Goal: Task Accomplishment & Management: Manage account settings

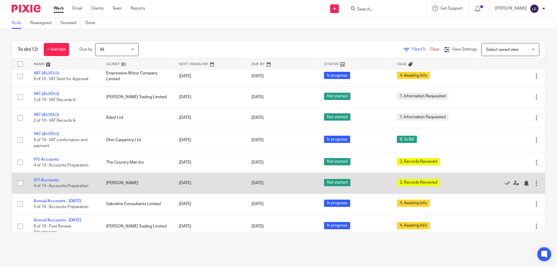
scroll to position [96, 0]
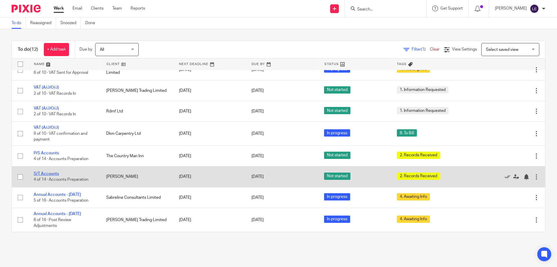
click at [55, 175] on link "S/T Accounts" at bounding box center [46, 173] width 25 height 4
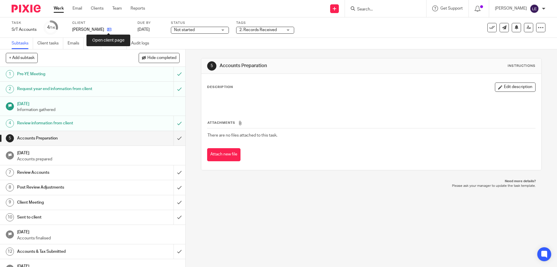
click at [110, 28] on icon at bounding box center [109, 29] width 4 height 4
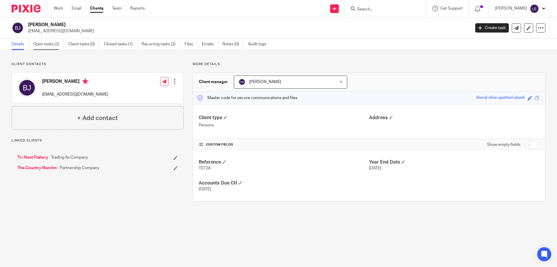
click at [46, 39] on link "Open tasks (2)" at bounding box center [48, 44] width 31 height 11
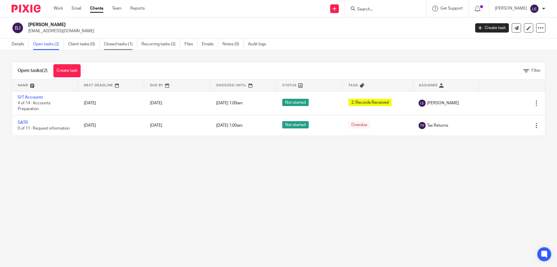
click at [122, 39] on link "Closed tasks (1)" at bounding box center [120, 44] width 33 height 11
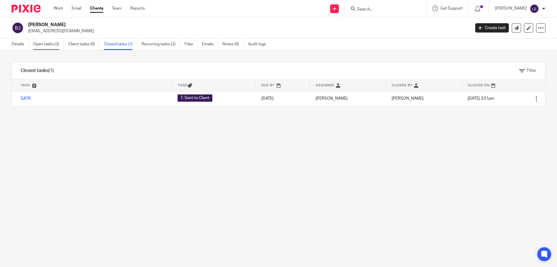
click at [52, 42] on link "Open tasks (2)" at bounding box center [48, 44] width 31 height 11
